Goal: Task Accomplishment & Management: Use online tool/utility

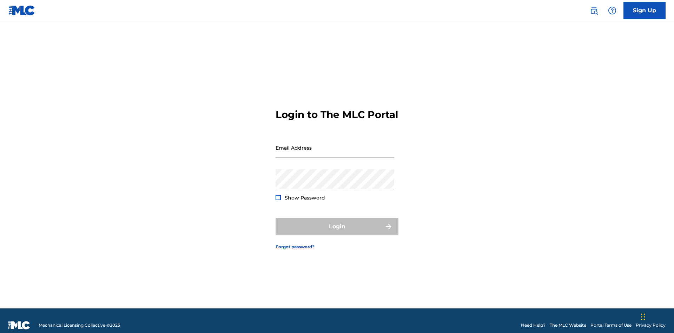
scroll to position [9, 0]
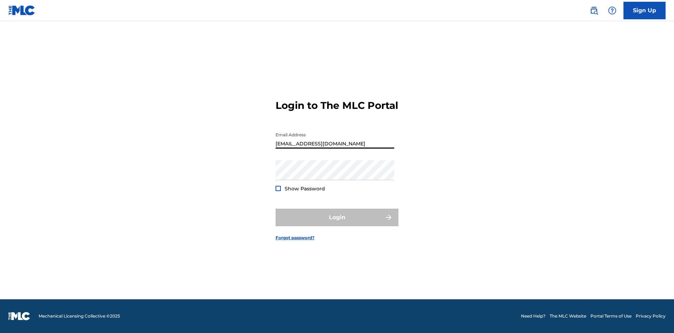
type input "[EMAIL_ADDRESS][DOMAIN_NAME]"
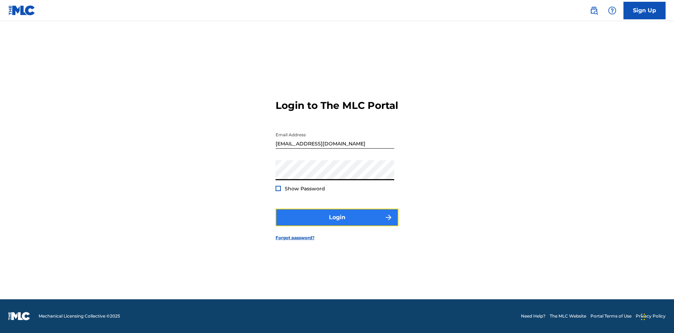
click at [337, 223] on button "Login" at bounding box center [336, 217] width 123 height 18
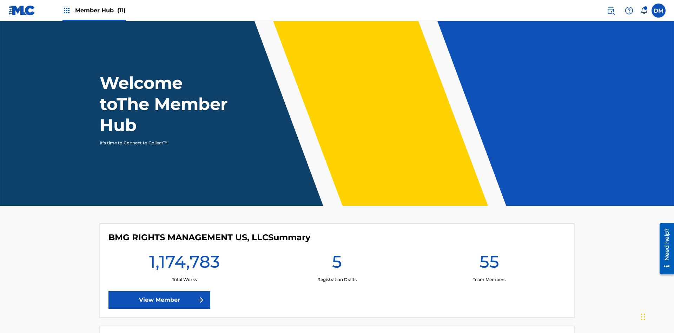
click at [100, 10] on span "Member Hub (11)" at bounding box center [100, 10] width 51 height 8
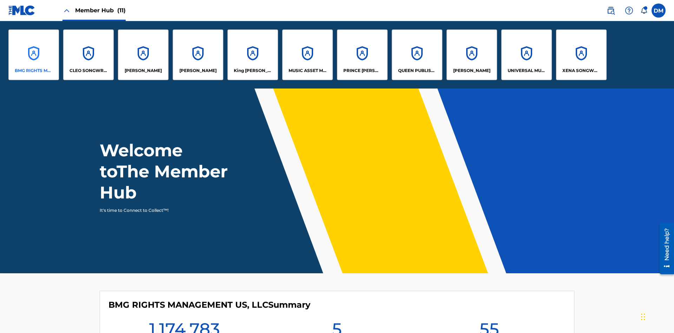
click at [34, 71] on p "BMG RIGHTS MANAGEMENT US, LLC" at bounding box center [34, 70] width 38 height 6
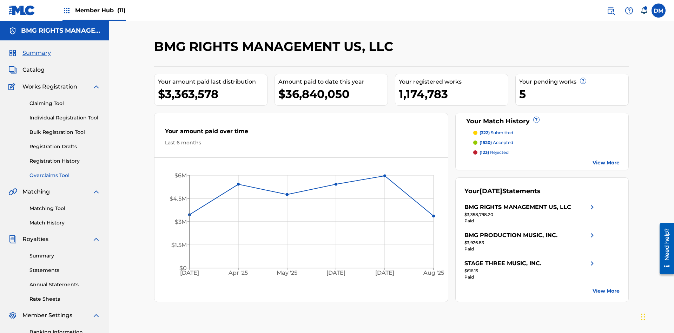
click at [65, 172] on link "Overclaims Tool" at bounding box center [64, 175] width 71 height 7
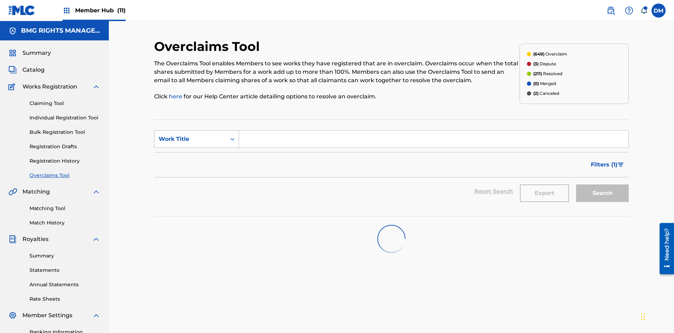
click at [190, 135] on div "Work Title" at bounding box center [190, 139] width 63 height 8
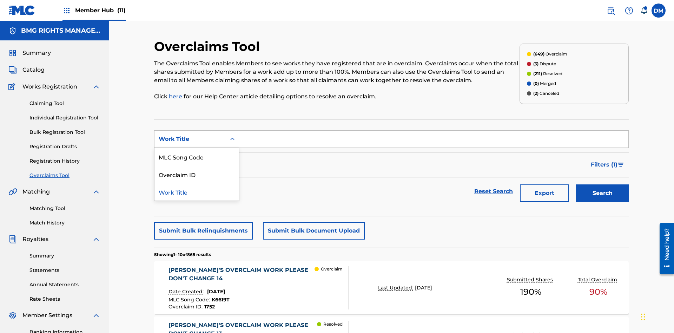
scroll to position [90, 0]
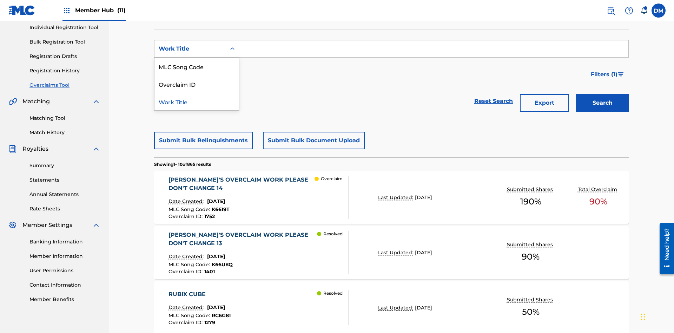
click at [196, 66] on div "MLC Song Code" at bounding box center [196, 67] width 84 height 18
click at [433, 51] on input "Search Form" at bounding box center [433, 48] width 389 height 17
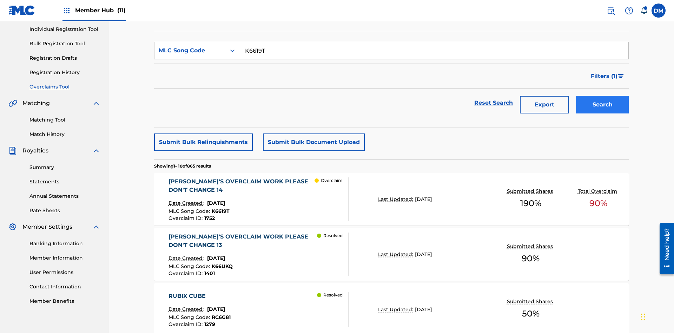
type input "K6619T"
click at [602, 96] on button "Search" at bounding box center [602, 105] width 53 height 18
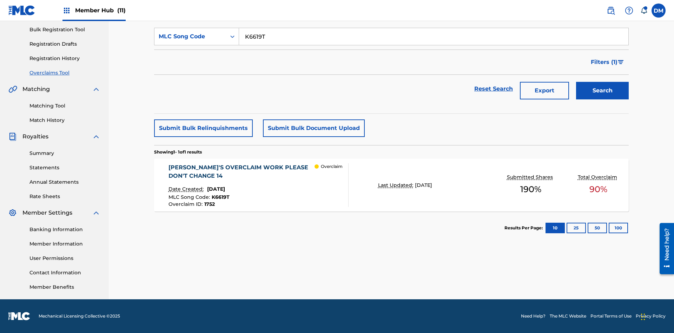
click at [209, 204] on span "1752" at bounding box center [209, 204] width 11 height 6
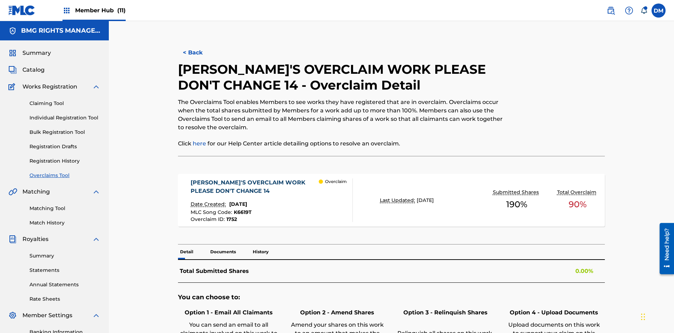
scroll to position [19, 0]
